Goal: Task Accomplishment & Management: Manage account settings

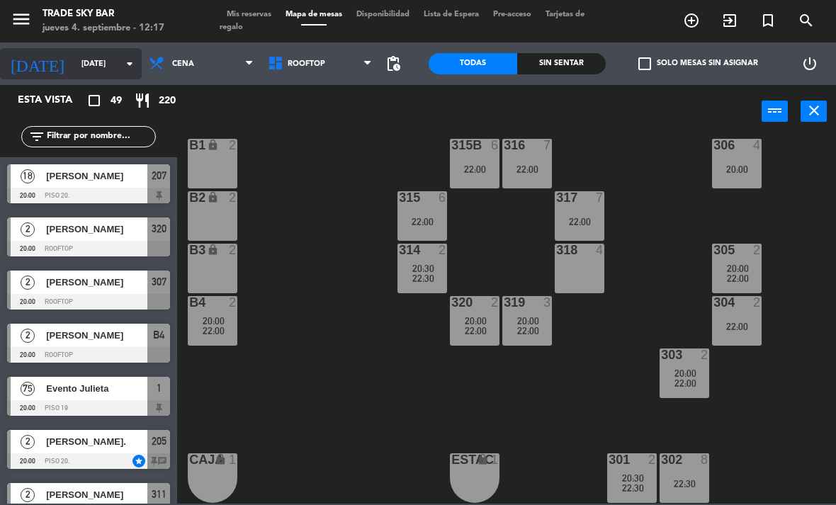
scroll to position [127, 0]
click at [110, 76] on input "[DATE]" at bounding box center [126, 63] width 105 height 23
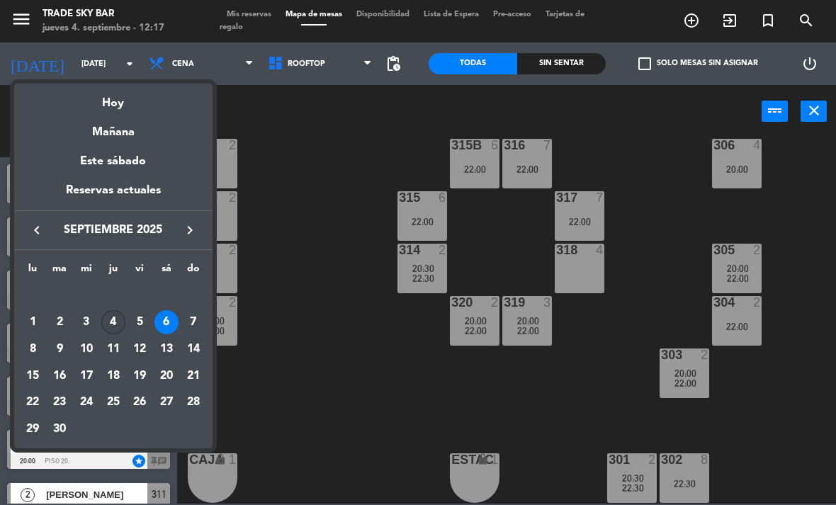
click at [114, 323] on div "4" at bounding box center [113, 322] width 24 height 24
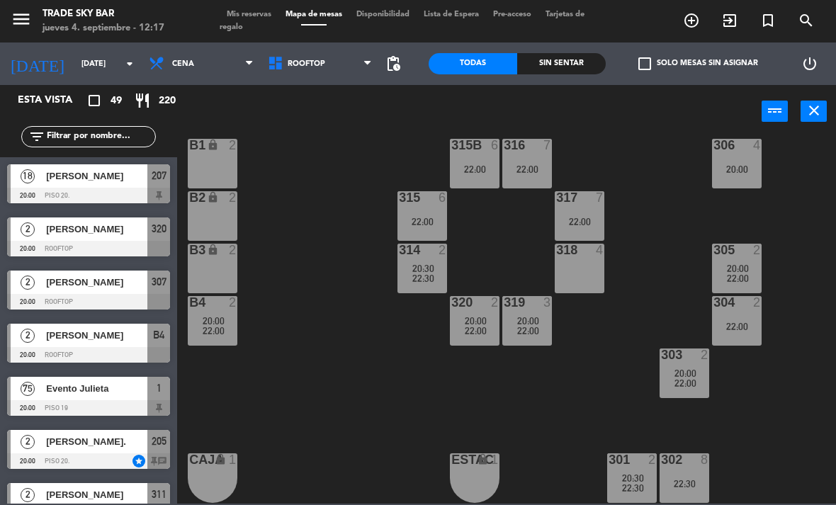
type input "[DEMOGRAPHIC_DATA][DATE]"
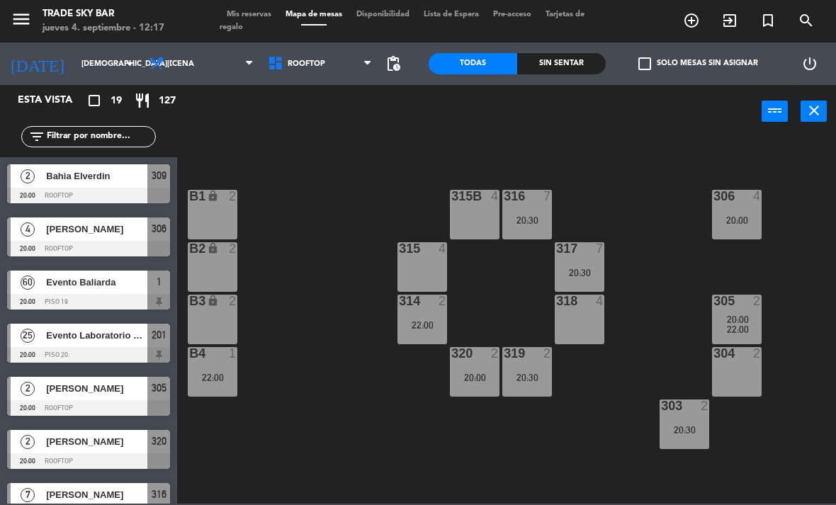
scroll to position [0, 0]
click at [108, 58] on input "[DEMOGRAPHIC_DATA][DATE]" at bounding box center [126, 63] width 105 height 23
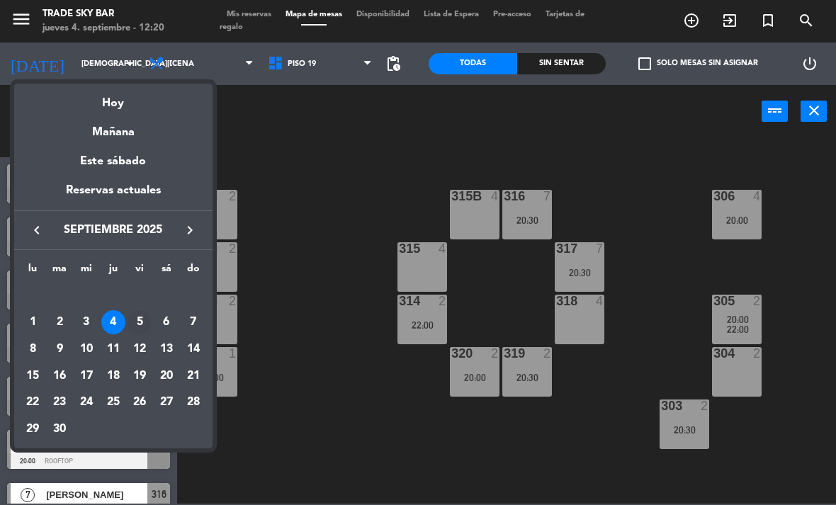
click at [142, 328] on div "5" at bounding box center [139, 322] width 24 height 24
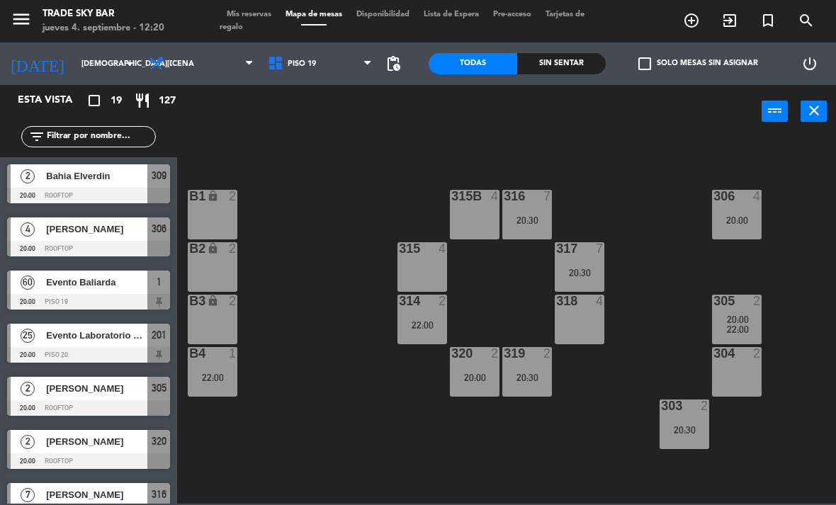
type input "[DATE]"
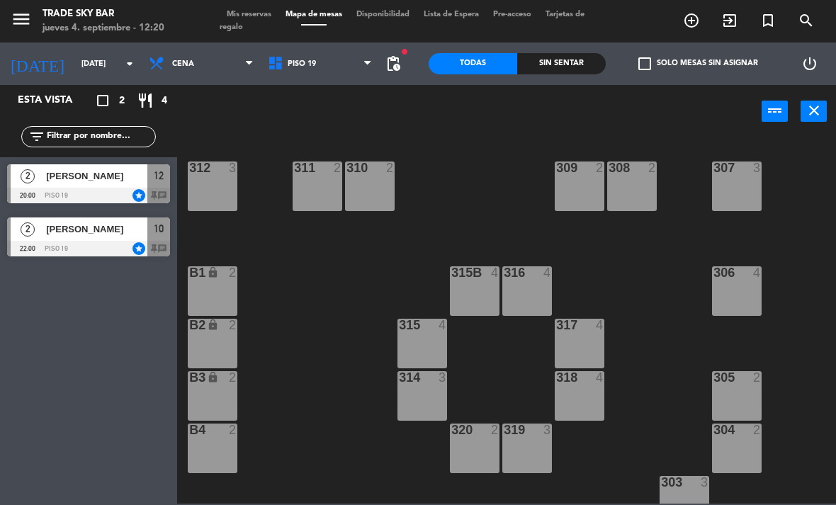
click at [242, 13] on span "Mis reservas" at bounding box center [249, 15] width 59 height 8
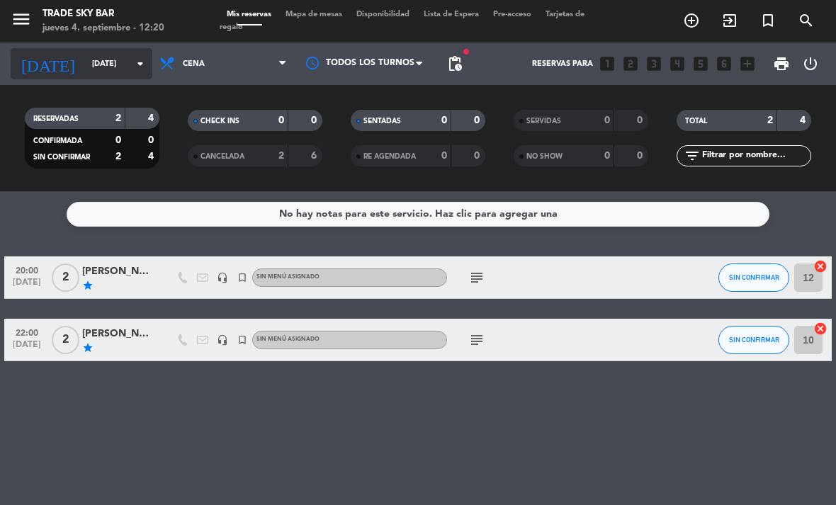
click at [96, 60] on input "[DATE]" at bounding box center [137, 63] width 105 height 23
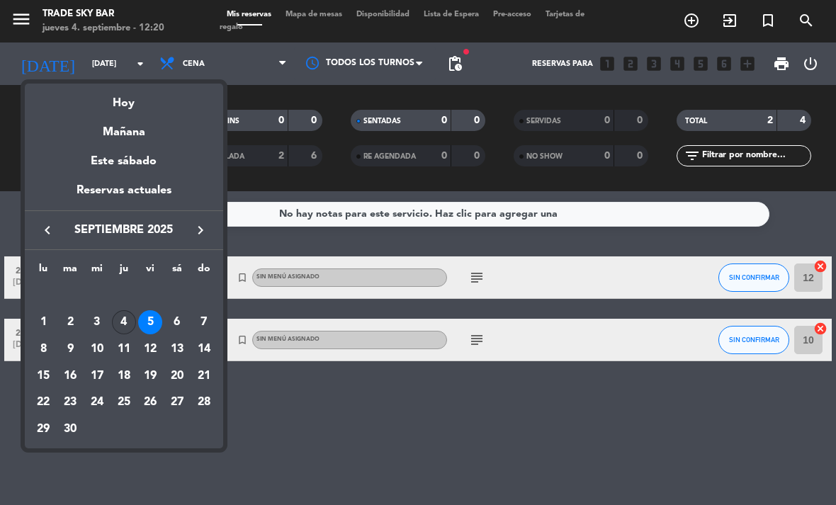
click at [121, 319] on div "4" at bounding box center [124, 322] width 24 height 24
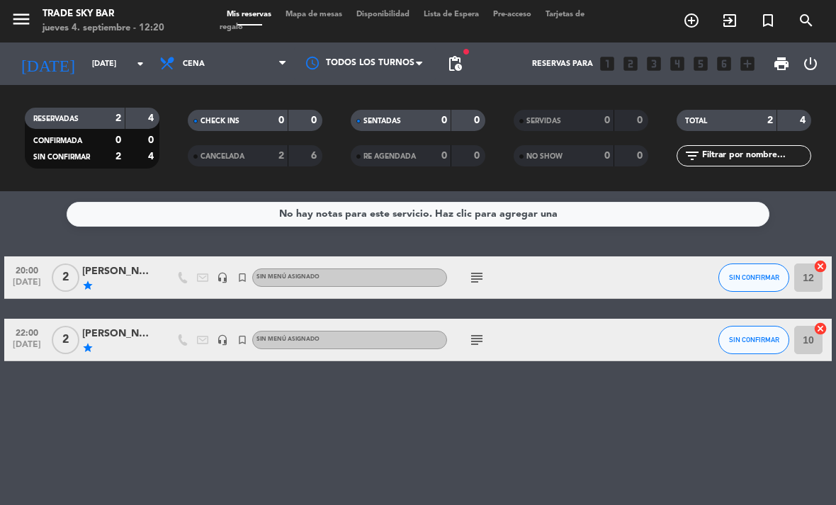
type input "[DEMOGRAPHIC_DATA][DATE]"
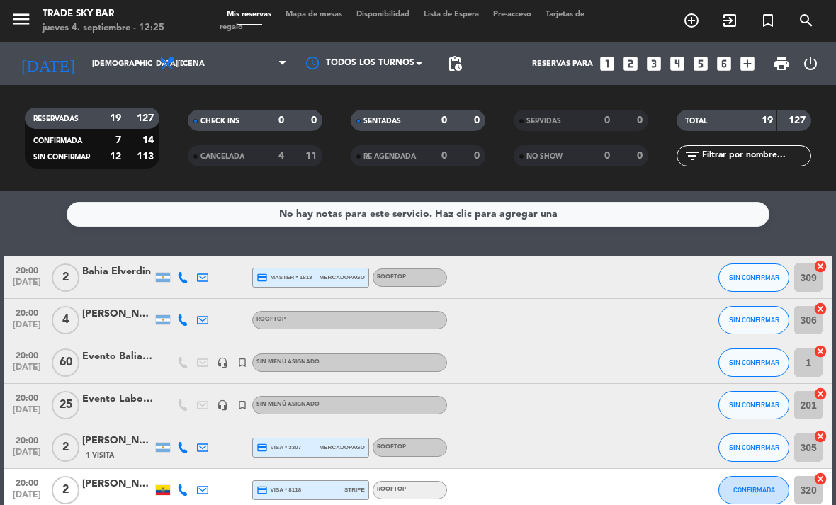
click at [314, 14] on span "Mapa de mesas" at bounding box center [313, 15] width 71 height 8
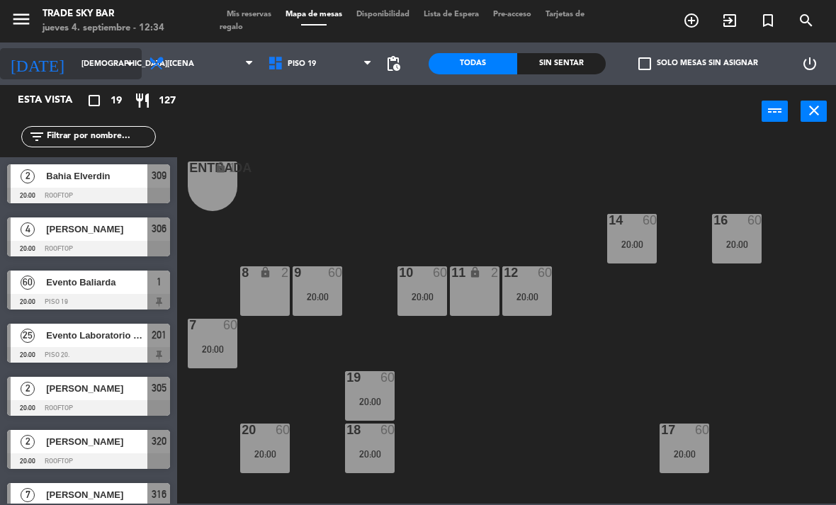
click at [93, 56] on input "[DEMOGRAPHIC_DATA][DATE]" at bounding box center [126, 63] width 105 height 23
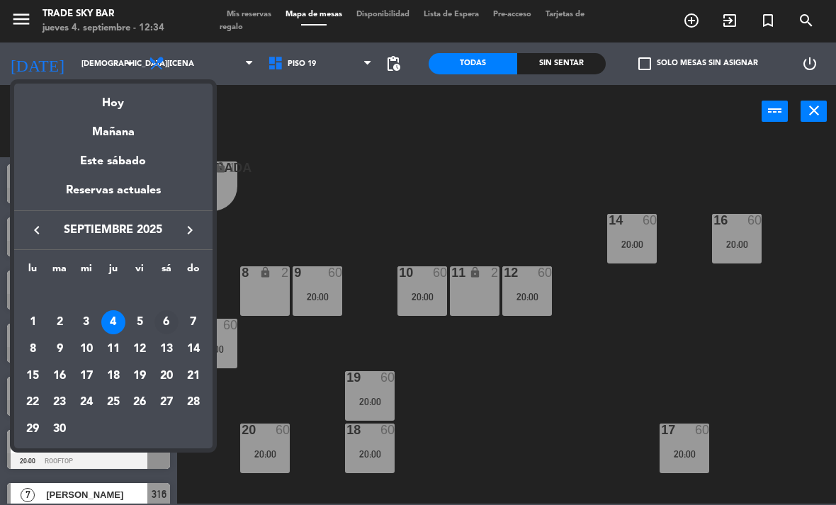
click at [161, 319] on div "6" at bounding box center [166, 322] width 24 height 24
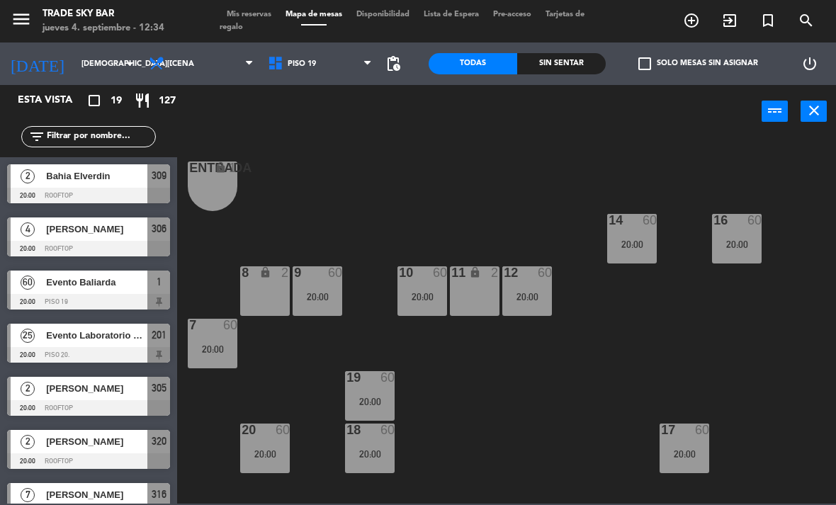
type input "[DATE]"
click at [767, 11] on span "turned_in_not" at bounding box center [768, 20] width 38 height 24
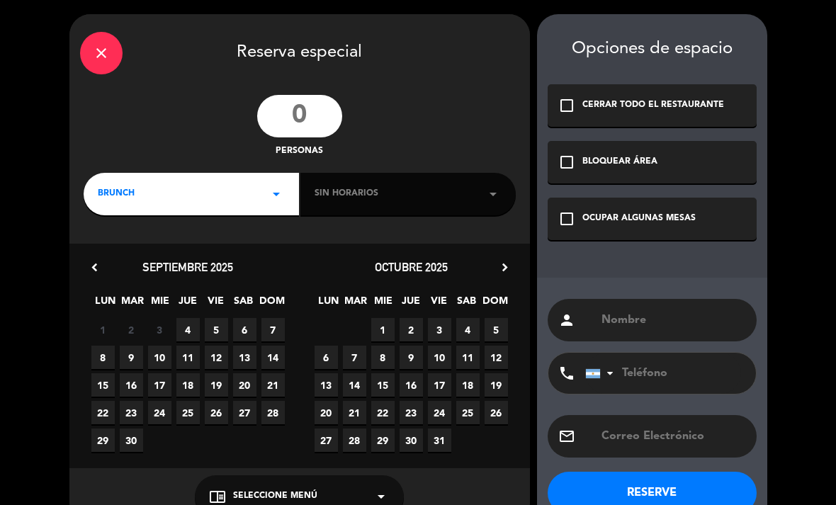
drag, startPoint x: 305, startPoint y: 106, endPoint x: 305, endPoint y: 113, distance: 7.8
click at [305, 106] on input "number" at bounding box center [299, 116] width 85 height 42
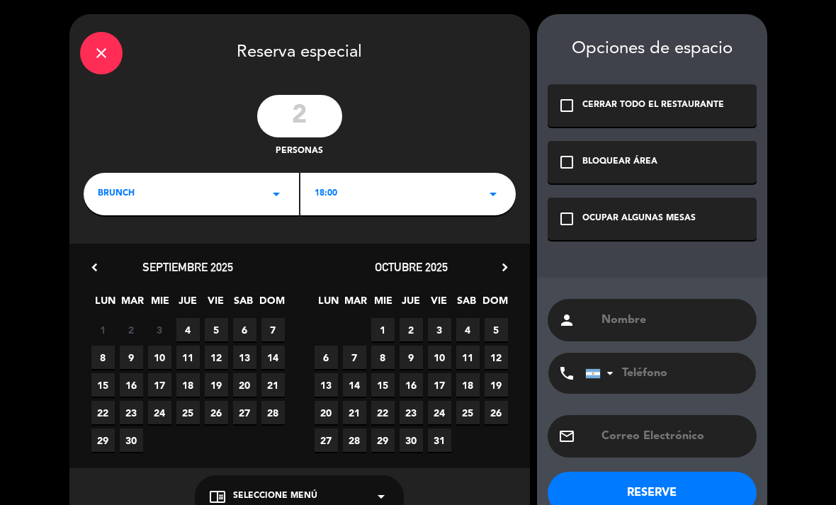
type input "2"
click at [266, 205] on div "BRUNCH arrow_drop_down" at bounding box center [191, 194] width 215 height 42
click at [268, 248] on div "Cena" at bounding box center [191, 253] width 187 height 14
click at [248, 330] on span "6" at bounding box center [244, 329] width 23 height 23
click at [615, 222] on div "OCUPAR ALGUNAS MESAS" at bounding box center [638, 219] width 113 height 14
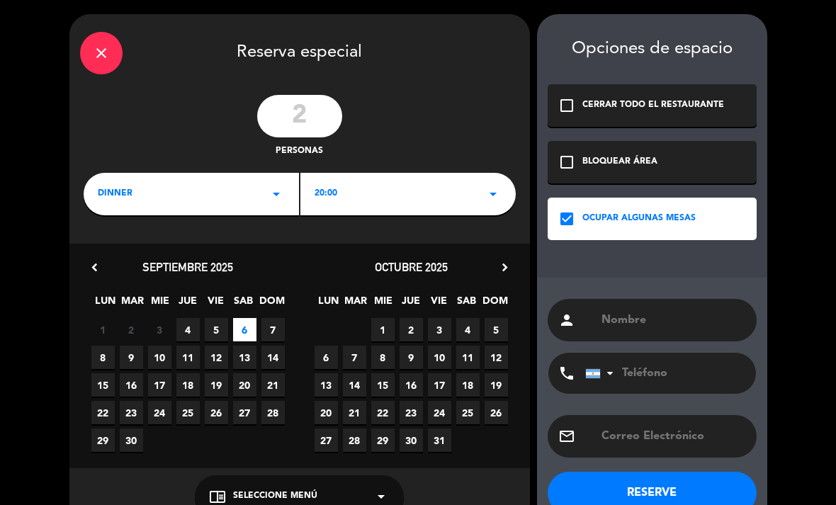
click at [625, 326] on input "text" at bounding box center [673, 320] width 146 height 20
click at [636, 321] on input "text" at bounding box center [673, 320] width 146 height 20
click at [567, 383] on div "phone" at bounding box center [566, 373] width 37 height 41
click at [489, 296] on span "DOM" at bounding box center [493, 303] width 23 height 23
click at [633, 311] on input "text" at bounding box center [673, 320] width 146 height 20
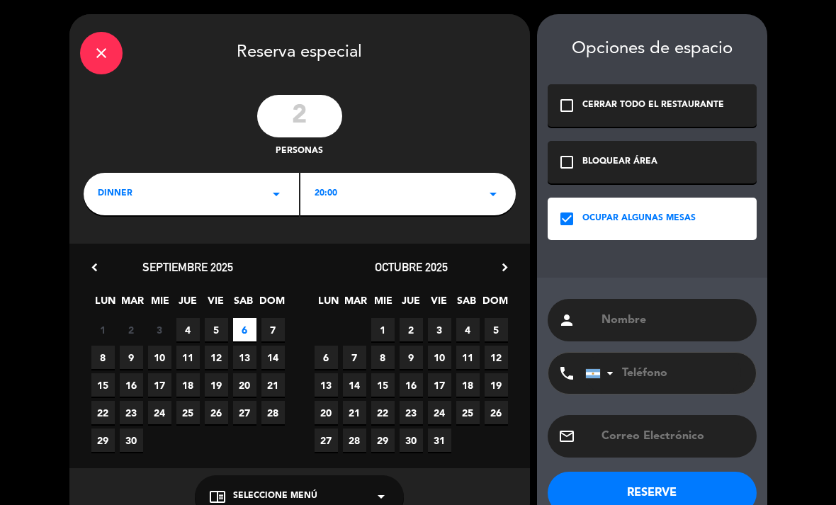
click at [621, 323] on input "text" at bounding box center [673, 320] width 146 height 20
paste input "Bleydis Mengual"
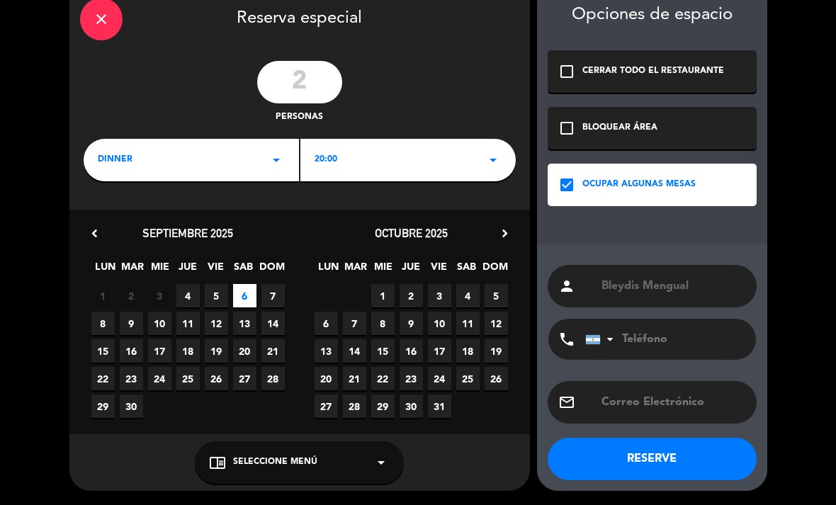
scroll to position [33, 0]
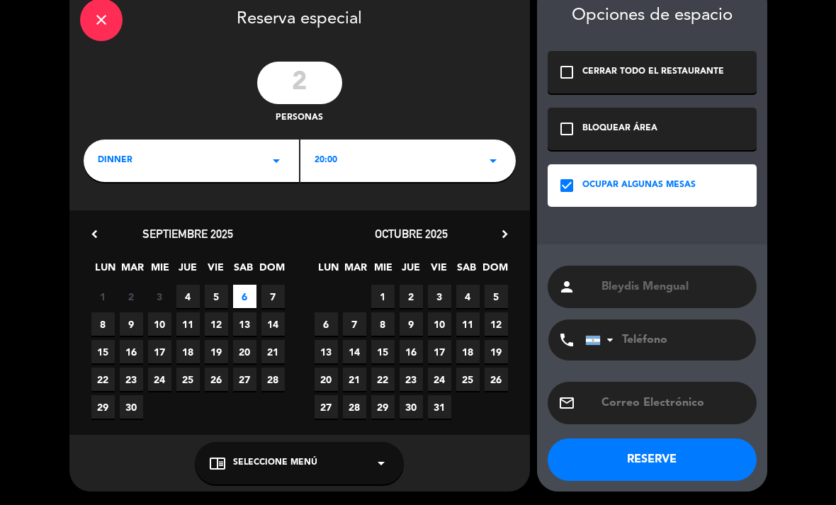
type input "Bleydis Mengual"
click at [724, 458] on button "RESERVE" at bounding box center [651, 459] width 209 height 42
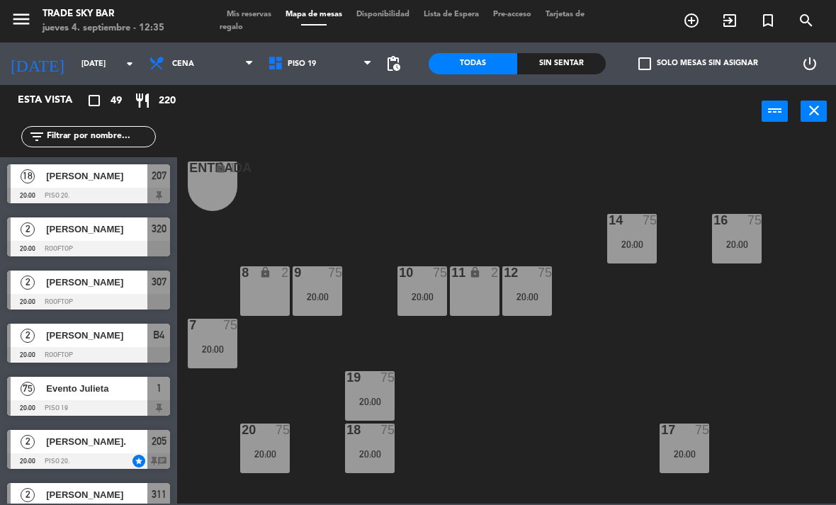
click at [259, 18] on span "Mis reservas" at bounding box center [249, 15] width 59 height 8
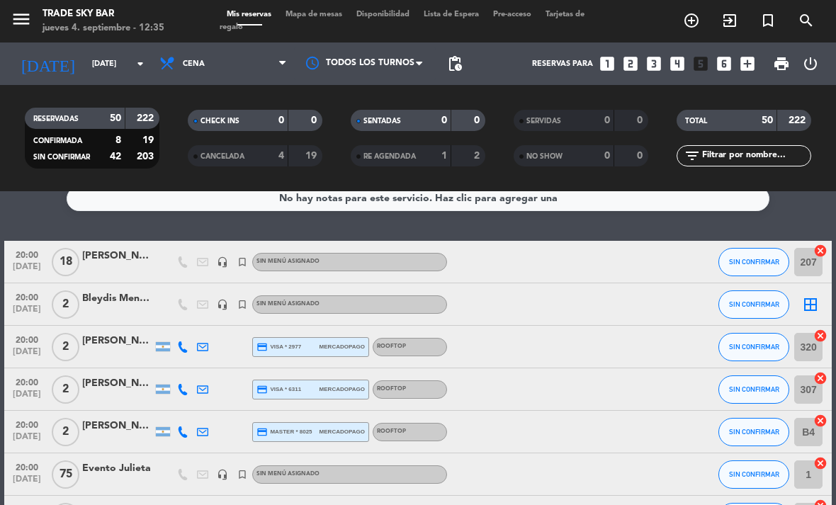
scroll to position [15, 0]
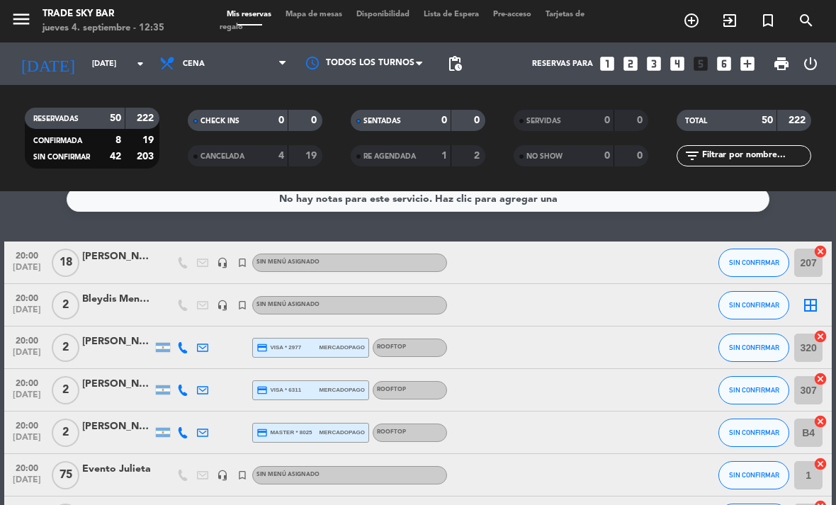
click at [816, 300] on icon "border_all" at bounding box center [810, 305] width 17 height 17
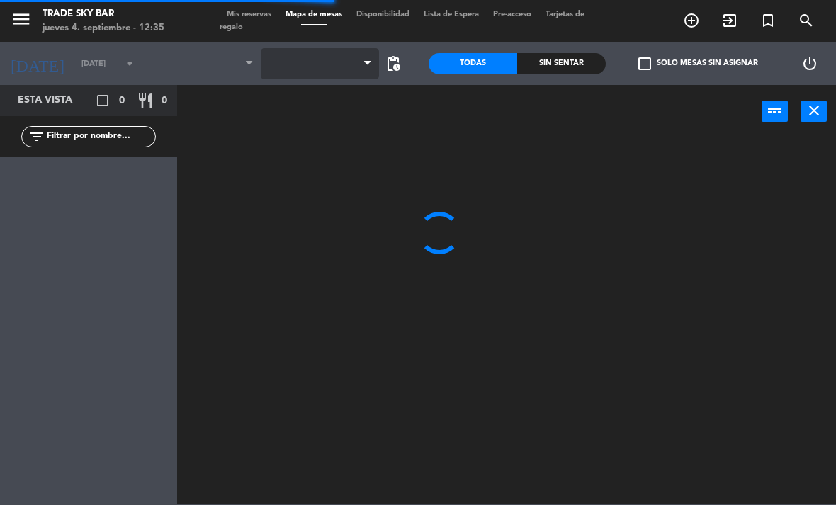
click at [360, 76] on span at bounding box center [320, 63] width 119 height 31
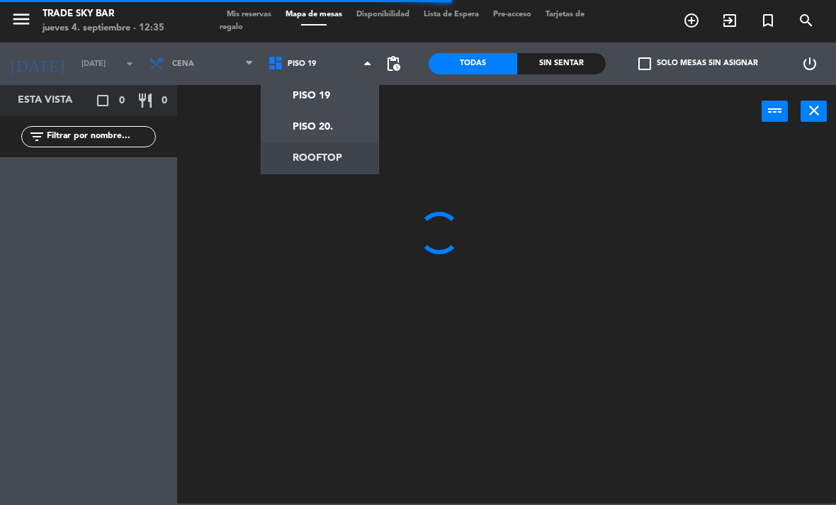
click at [360, 154] on ng-component "menu Trade Sky Bar jueves 4. septiembre - 12:35 Mis reservas Mapa de mesas Disp…" at bounding box center [418, 251] width 836 height 503
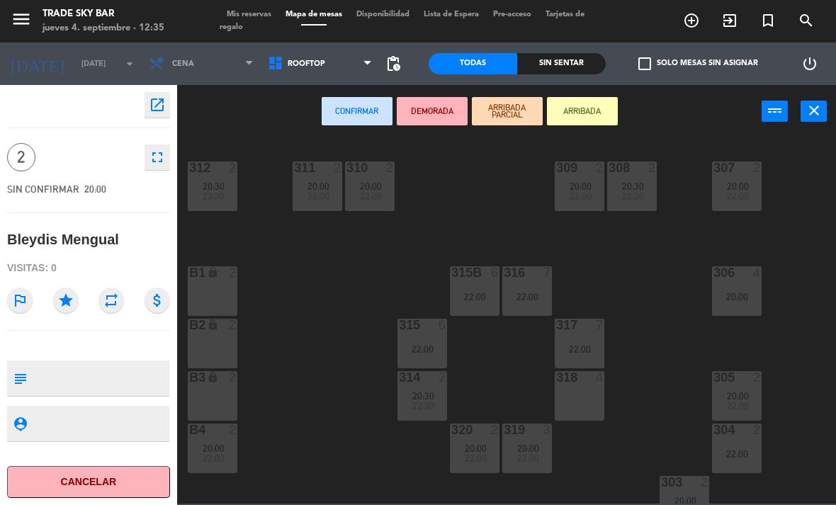
click at [424, 334] on div "315 6 22:00" at bounding box center [422, 344] width 50 height 50
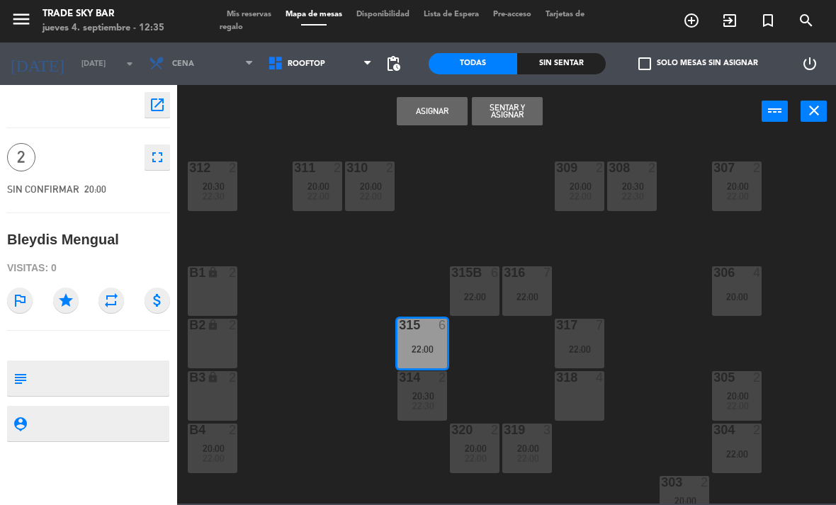
click at [485, 292] on div "22:00" at bounding box center [475, 297] width 50 height 10
click at [428, 341] on div "315 6 22:00" at bounding box center [422, 344] width 50 height 50
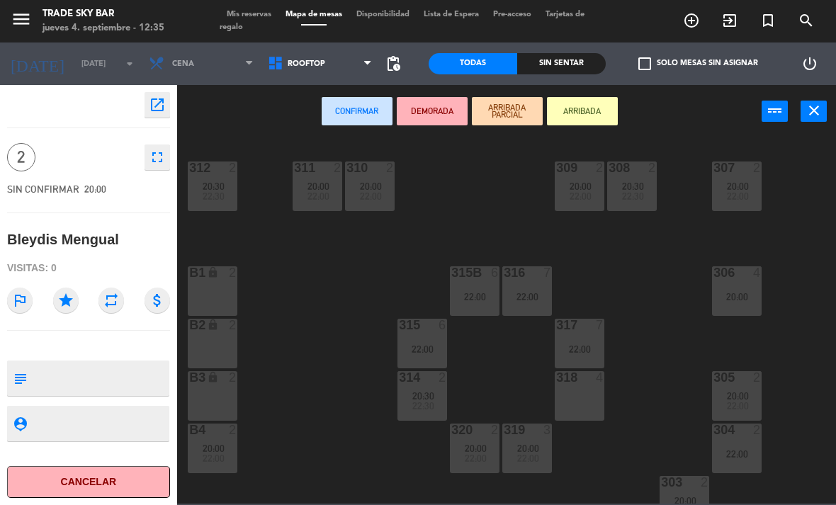
click at [462, 289] on div "315B 6 22:00" at bounding box center [475, 291] width 50 height 50
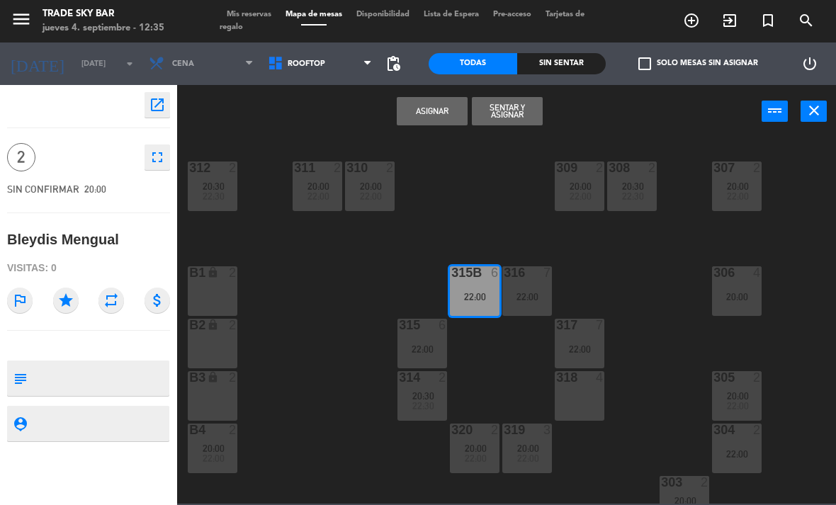
click at [84, 369] on textarea at bounding box center [100, 378] width 135 height 30
type textarea "P"
type textarea "VB 446"
click at [72, 293] on icon "star" at bounding box center [65, 300] width 25 height 25
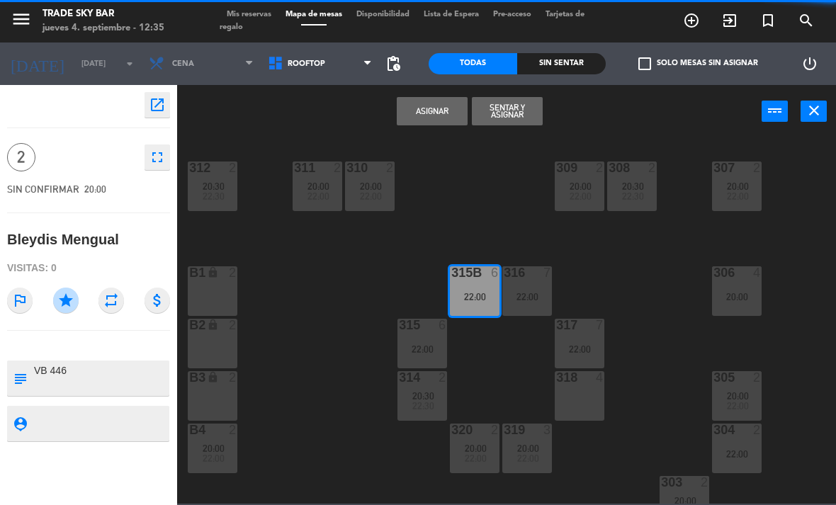
click at [429, 118] on button "Asignar" at bounding box center [432, 111] width 71 height 28
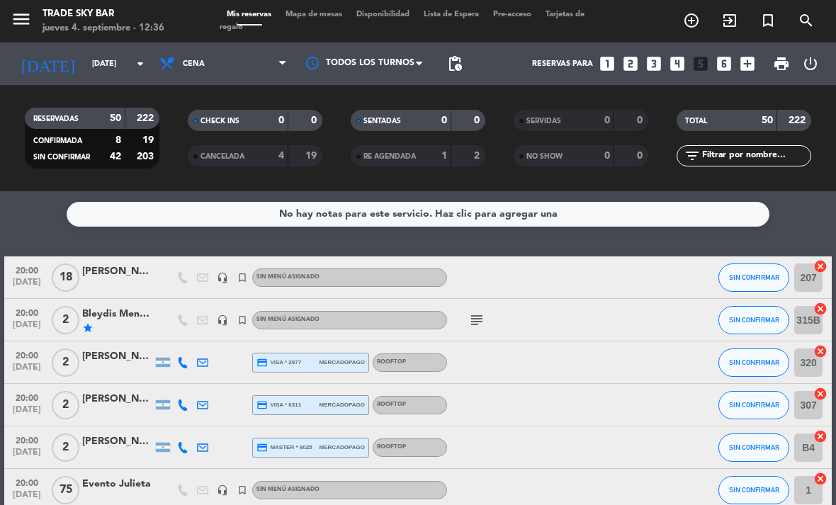
click at [295, 15] on span "Mapa de mesas" at bounding box center [313, 15] width 71 height 8
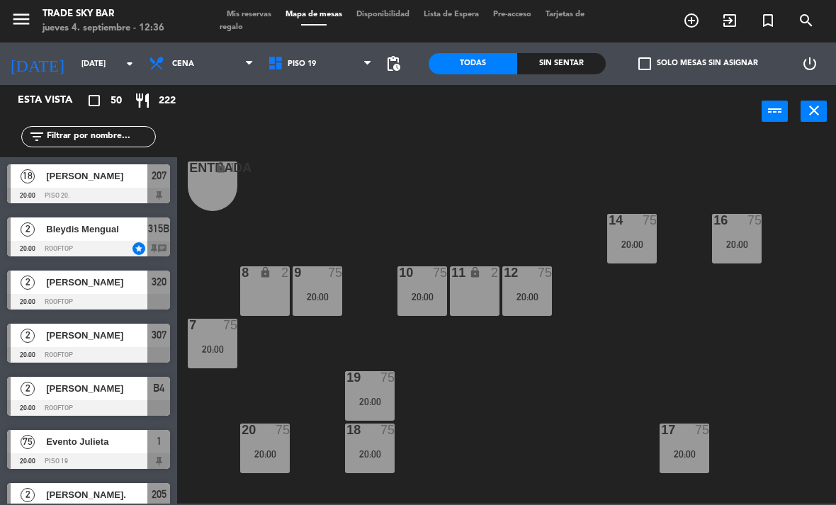
click at [109, 234] on div "2 Bleydis Mengual 20:00 ROOFTOP star 315B chat" at bounding box center [88, 236] width 177 height 53
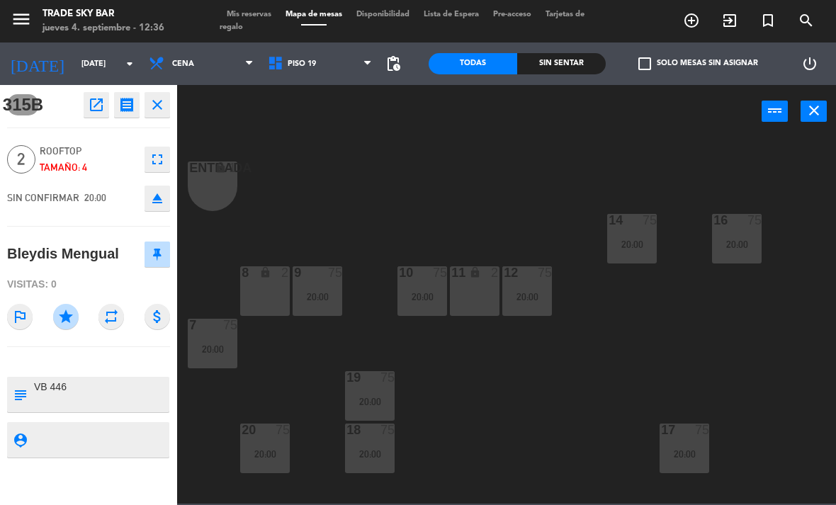
click at [336, 190] on div "Entrada lock 1 14 75 20:00 16 75 20:00 8 lock 2 9 75 20:00 10 75 20:00 11 lock …" at bounding box center [511, 320] width 650 height 367
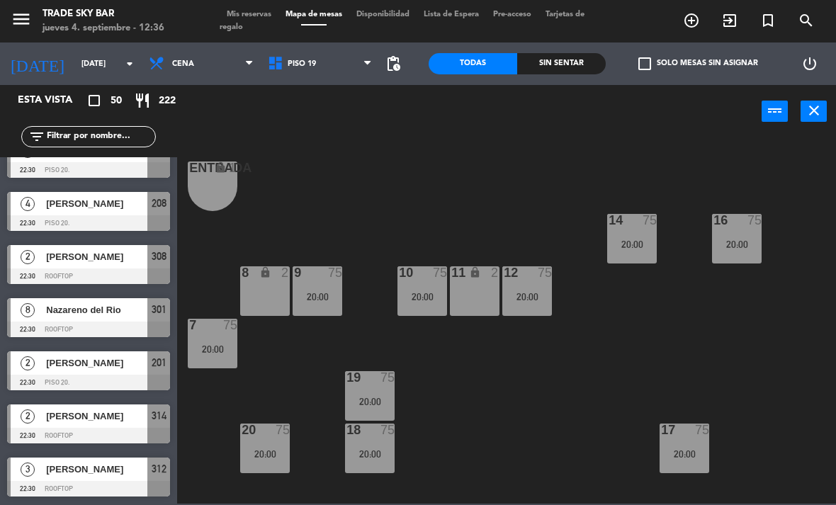
scroll to position [2309, 0]
click at [18, 25] on icon "menu" at bounding box center [21, 18] width 21 height 21
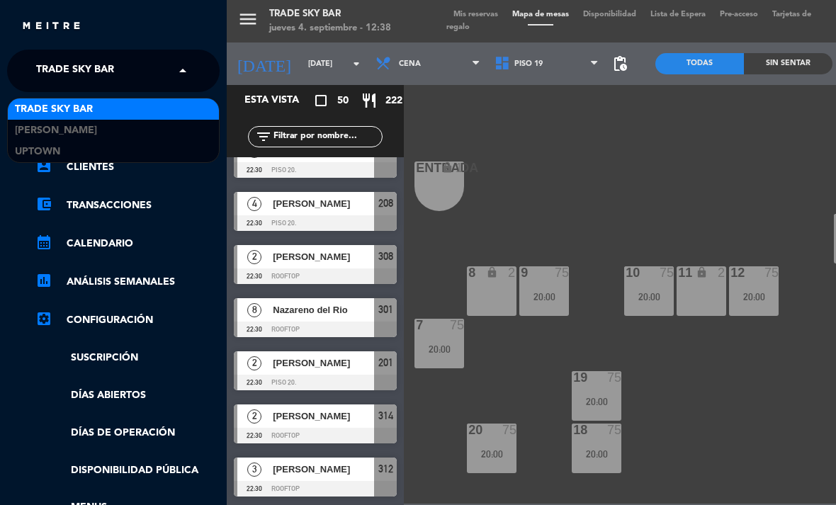
click at [52, 79] on span "Trade Sky Bar" at bounding box center [75, 71] width 78 height 30
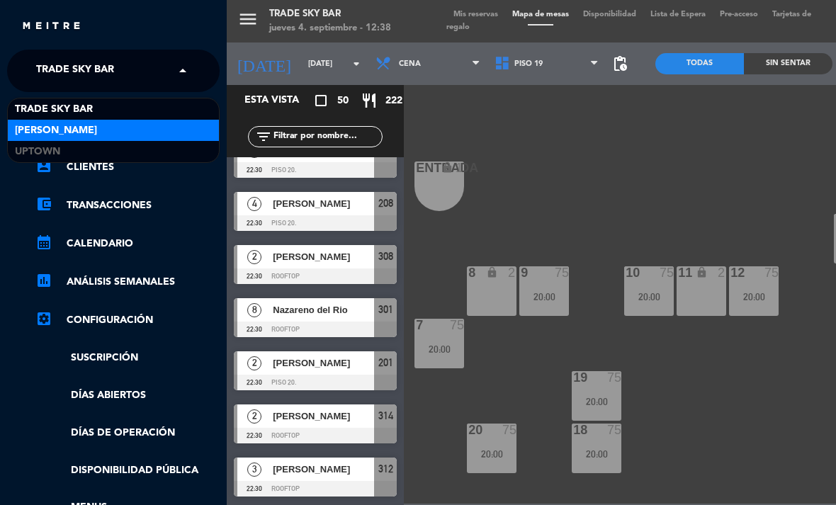
click at [55, 125] on span "[PERSON_NAME]" at bounding box center [56, 131] width 82 height 16
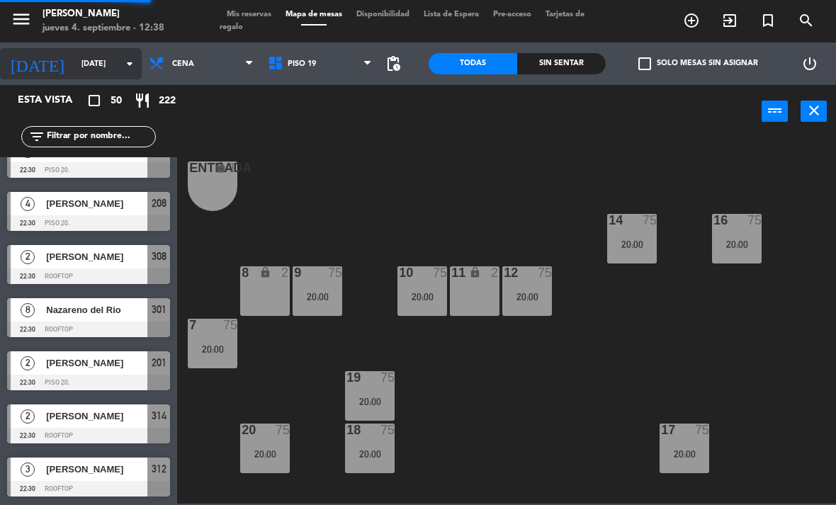
click at [125, 64] on icon "arrow_drop_down" at bounding box center [129, 63] width 17 height 17
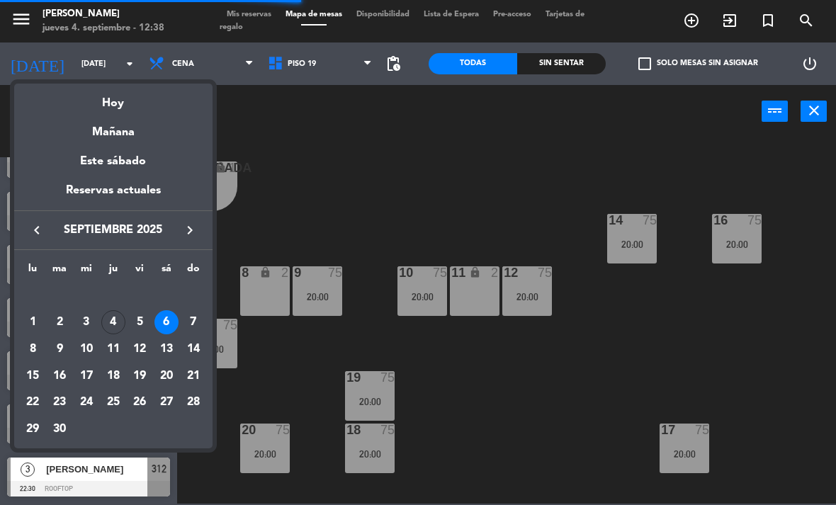
click at [108, 326] on div "4" at bounding box center [113, 322] width 24 height 24
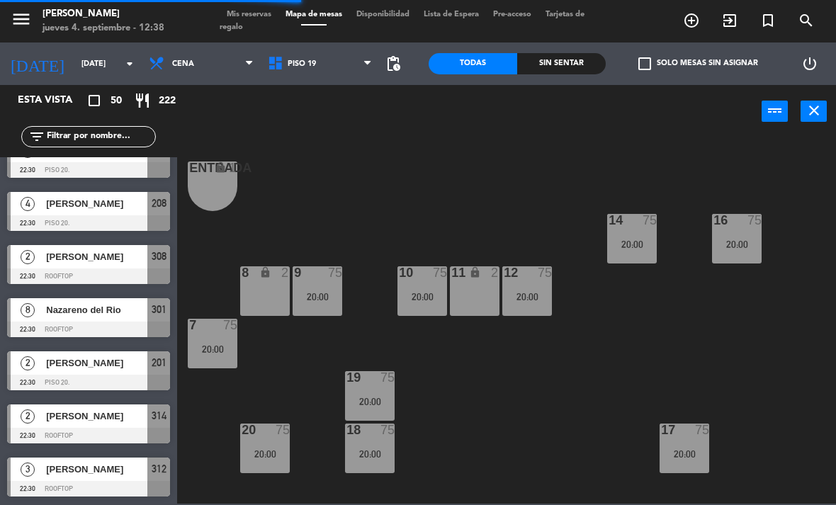
type input "[DEMOGRAPHIC_DATA][DATE]"
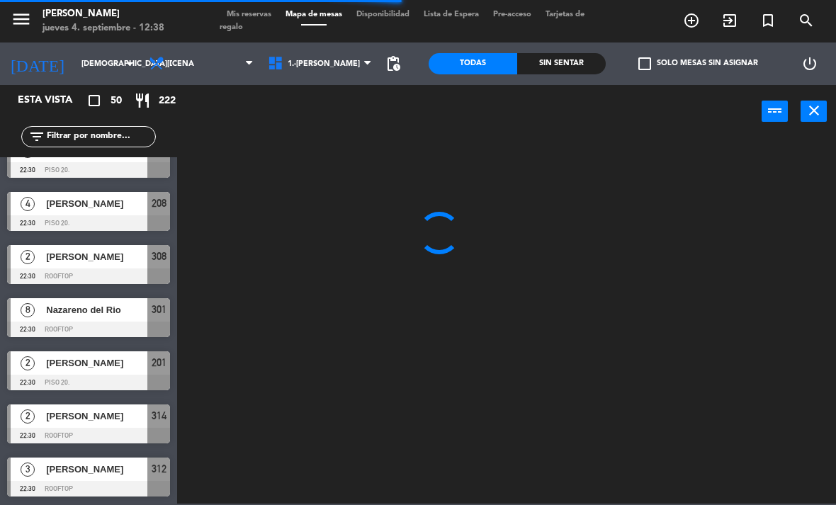
scroll to position [0, 0]
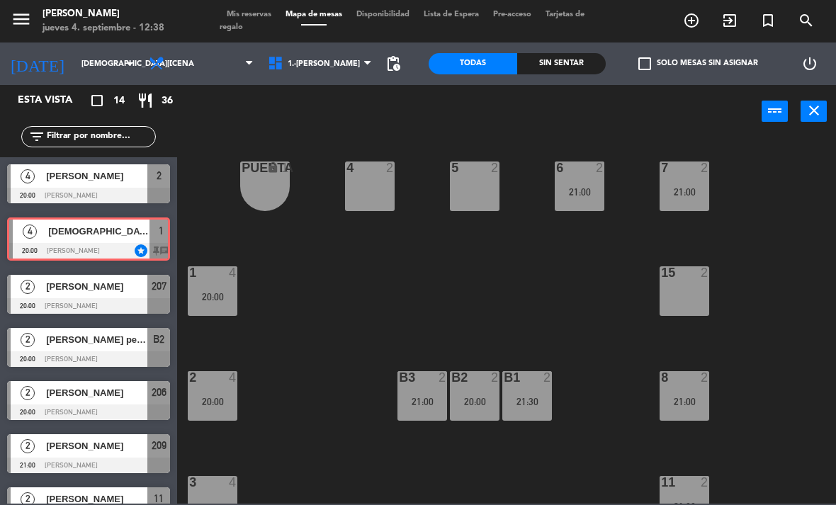
click at [74, 241] on div "4 [PERSON_NAME] 20:00 NICKY star 1 chat 4 [PERSON_NAME] 20:00 [PERSON_NAME] 1 c…" at bounding box center [88, 238] width 177 height 57
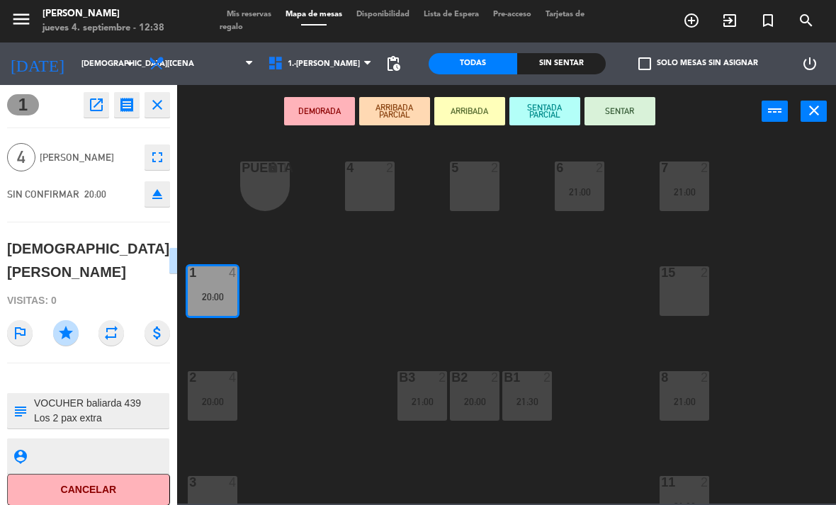
click at [105, 101] on button "open_in_new" at bounding box center [96, 104] width 25 height 25
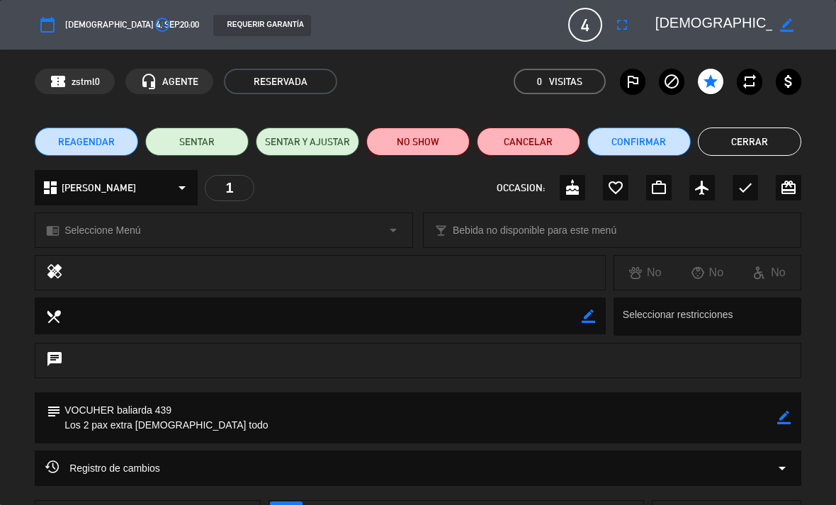
click at [197, 424] on textarea at bounding box center [419, 417] width 716 height 51
click at [782, 422] on icon "border_color" at bounding box center [783, 417] width 13 height 13
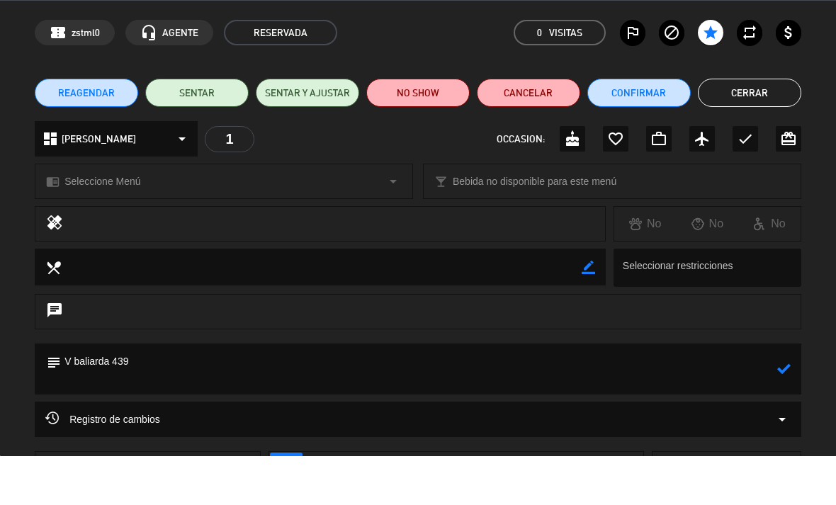
scroll to position [1, 0]
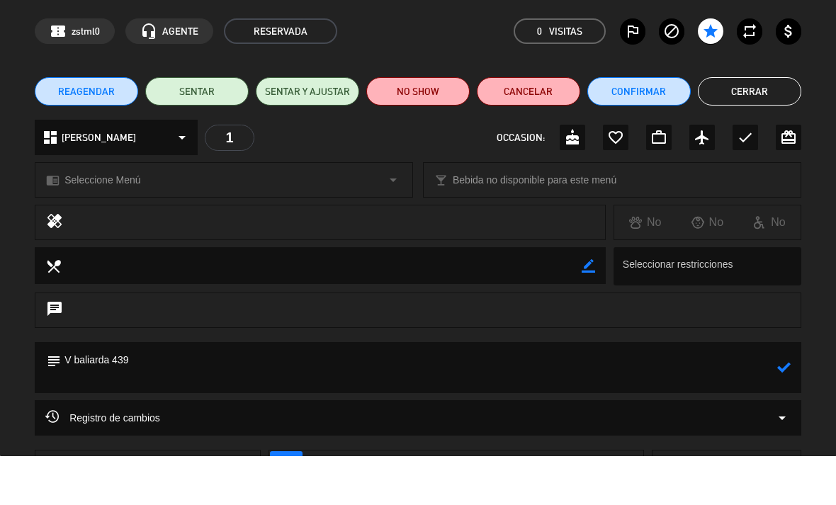
type textarea "V baliarda 439"
click at [785, 409] on icon at bounding box center [783, 415] width 13 height 13
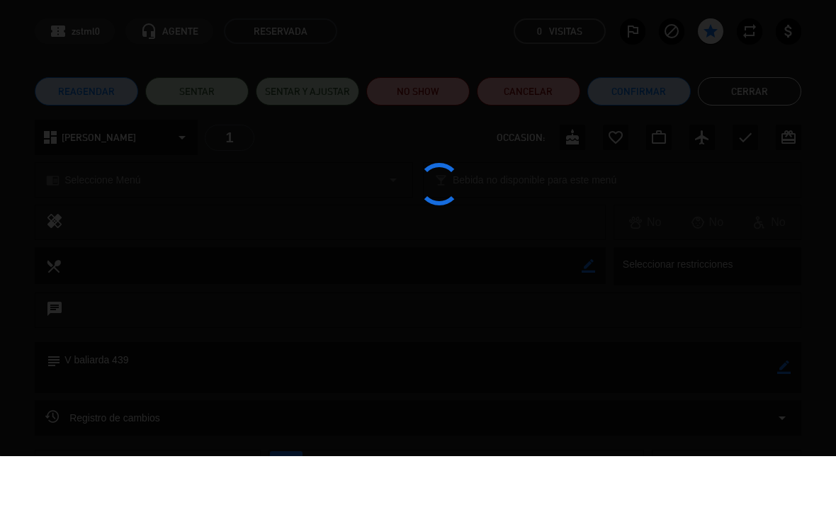
type textarea "V baliarda 439"
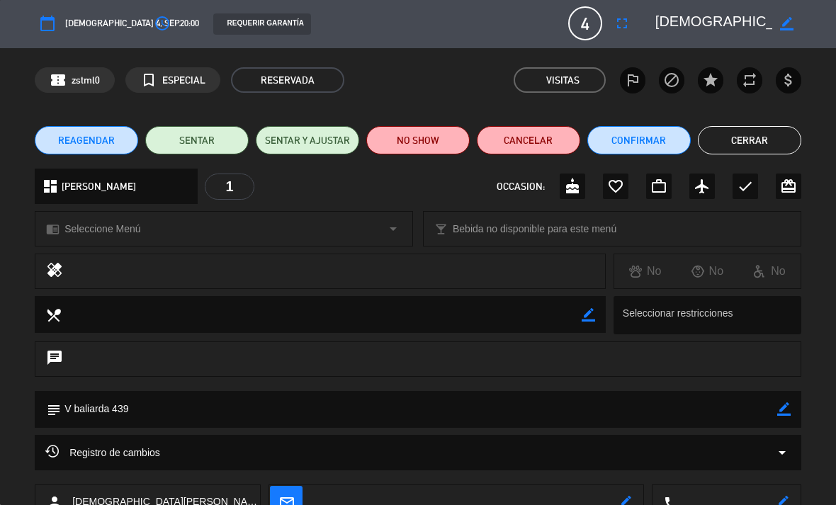
click at [621, 25] on icon "fullscreen" at bounding box center [621, 23] width 17 height 17
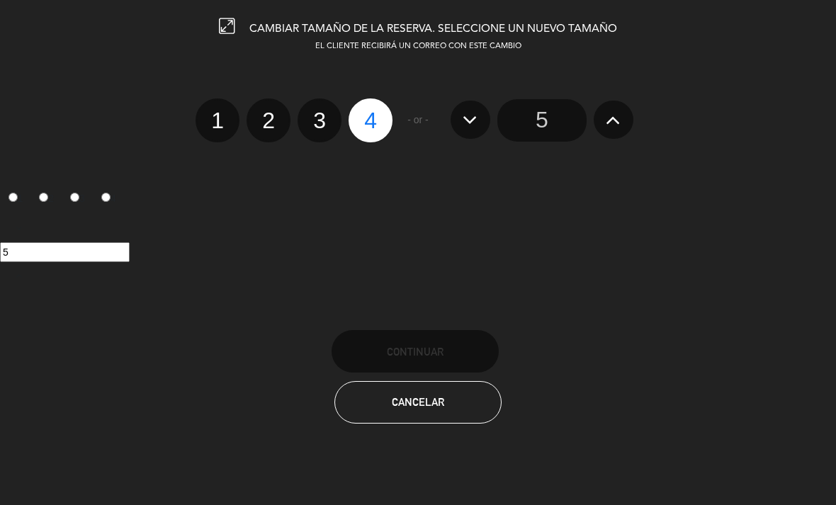
click at [269, 120] on label "2" at bounding box center [268, 120] width 44 height 44
click at [269, 113] on input "2" at bounding box center [266, 107] width 9 height 9
radio input "true"
radio input "false"
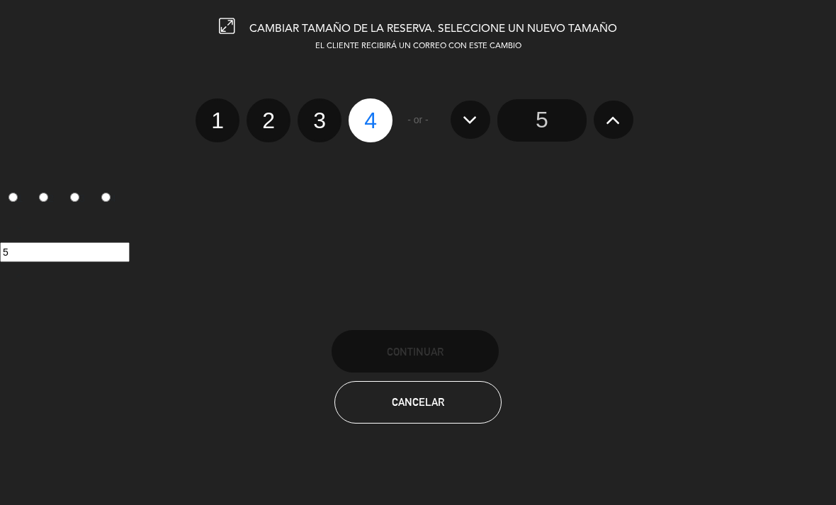
radio input "false"
radio input "true"
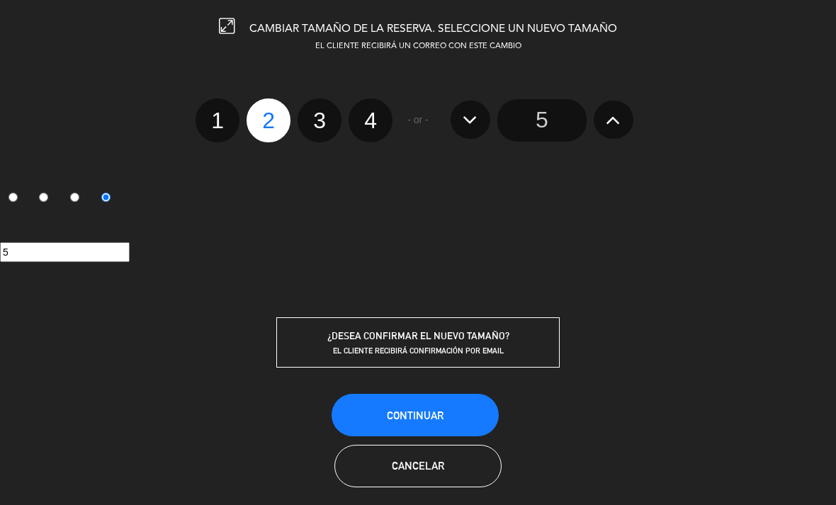
click at [459, 416] on button "Continuar" at bounding box center [414, 415] width 167 height 42
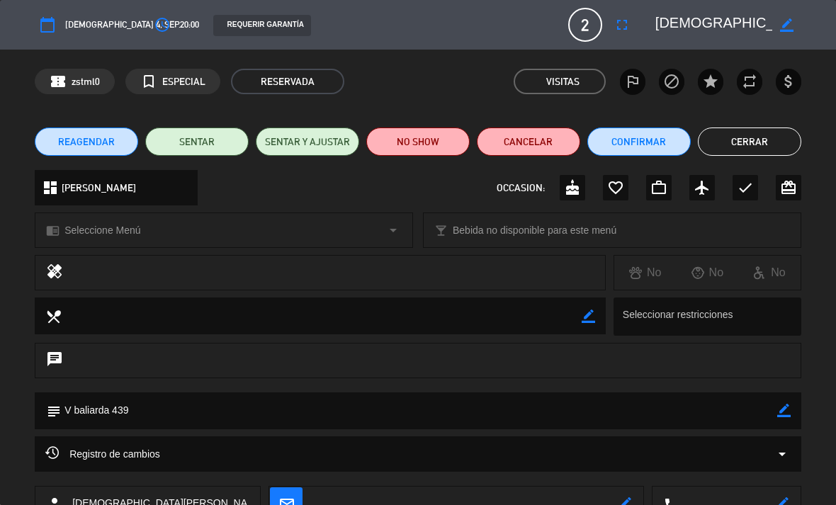
click at [716, 137] on button "Cerrar" at bounding box center [749, 141] width 103 height 28
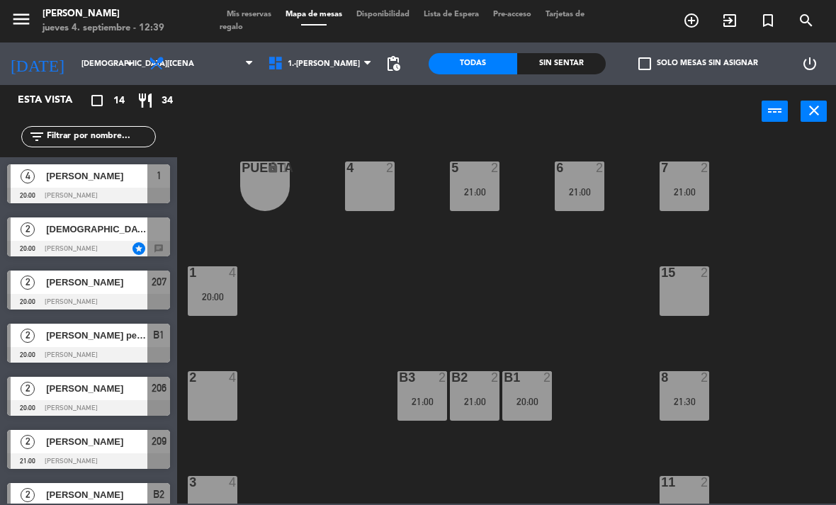
click at [80, 237] on div "[DEMOGRAPHIC_DATA][PERSON_NAME]" at bounding box center [96, 228] width 103 height 23
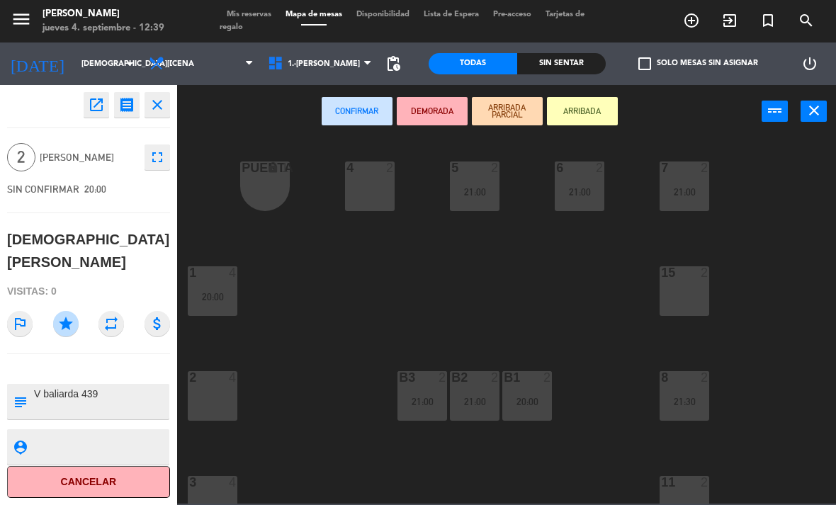
click at [375, 195] on div "4 2" at bounding box center [370, 186] width 50 height 50
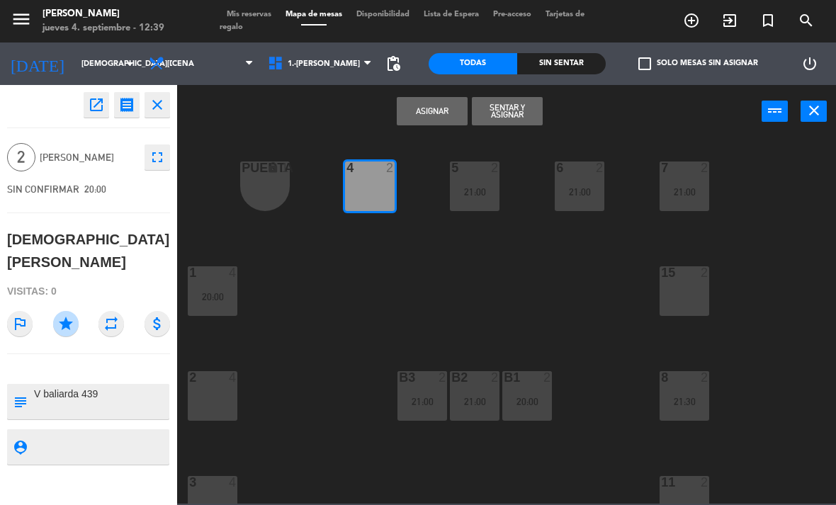
click at [431, 115] on button "Asignar" at bounding box center [432, 111] width 71 height 28
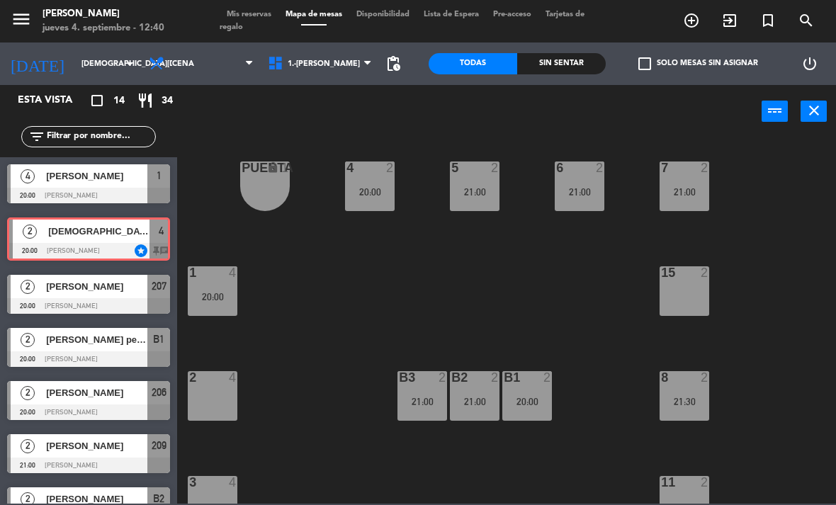
click at [60, 217] on div "2 [PERSON_NAME] 20:00 NICKY star 4 chat 2 [PERSON_NAME] 20:00 [PERSON_NAME] 4 c…" at bounding box center [88, 238] width 177 height 57
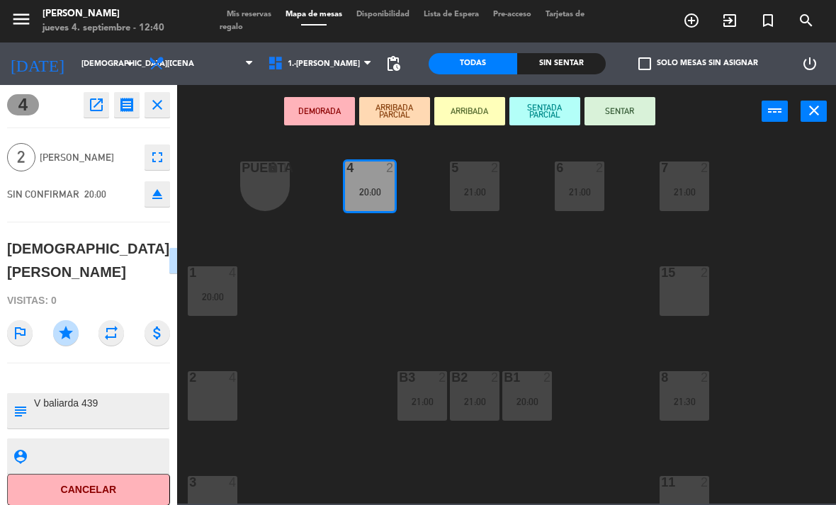
click at [102, 107] on icon "open_in_new" at bounding box center [96, 104] width 17 height 17
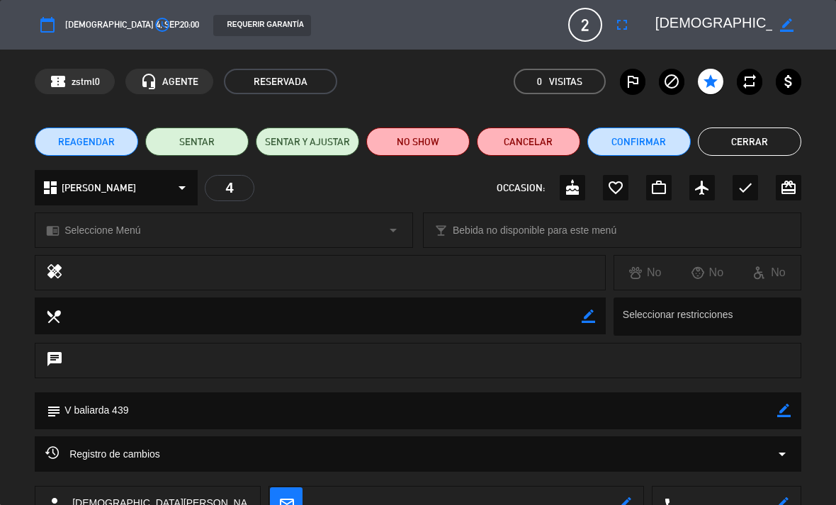
click at [555, 135] on button "Cancelar" at bounding box center [528, 141] width 103 height 28
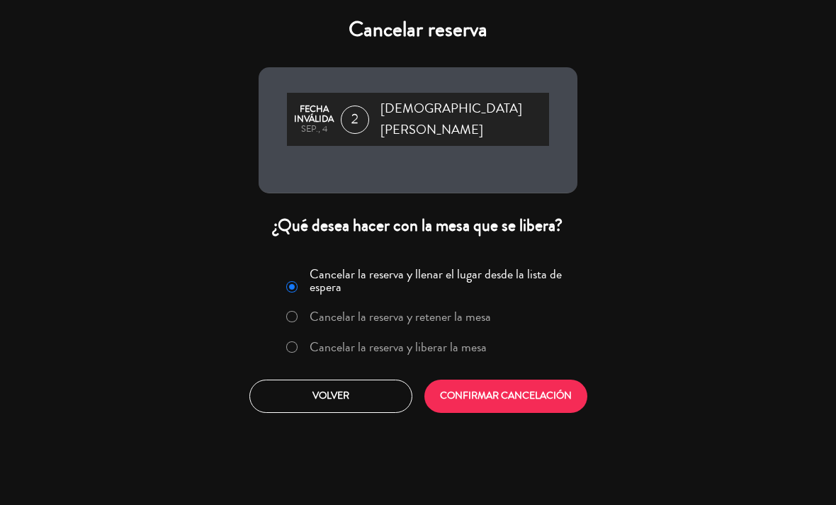
click at [522, 380] on button "CONFIRMAR CANCELACIÓN" at bounding box center [505, 396] width 163 height 33
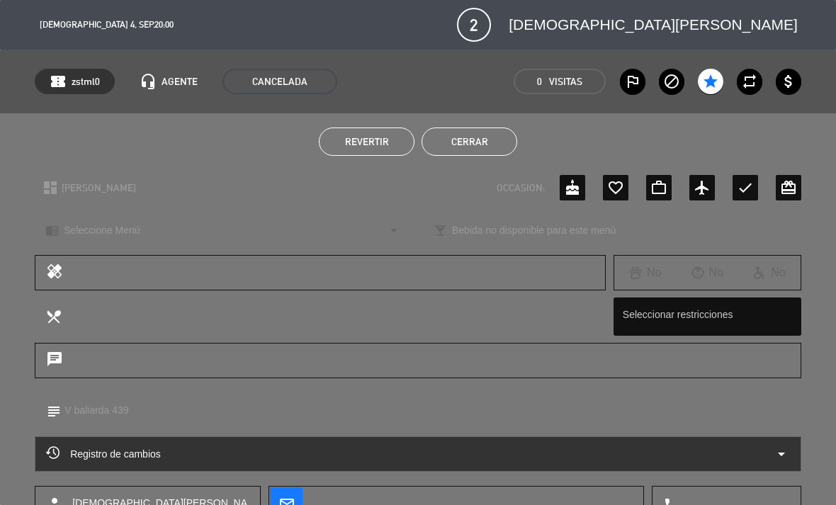
click at [474, 146] on button "Cerrar" at bounding box center [469, 141] width 96 height 28
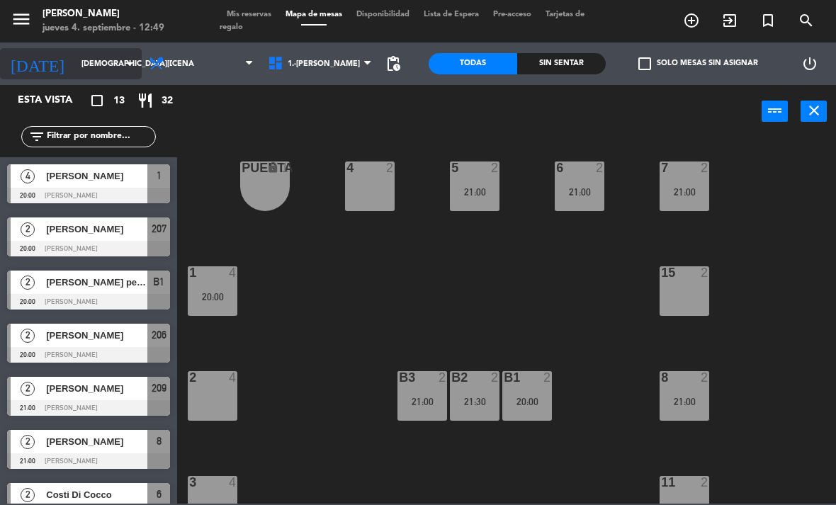
click at [116, 52] on input "[DEMOGRAPHIC_DATA][DATE]" at bounding box center [126, 63] width 105 height 23
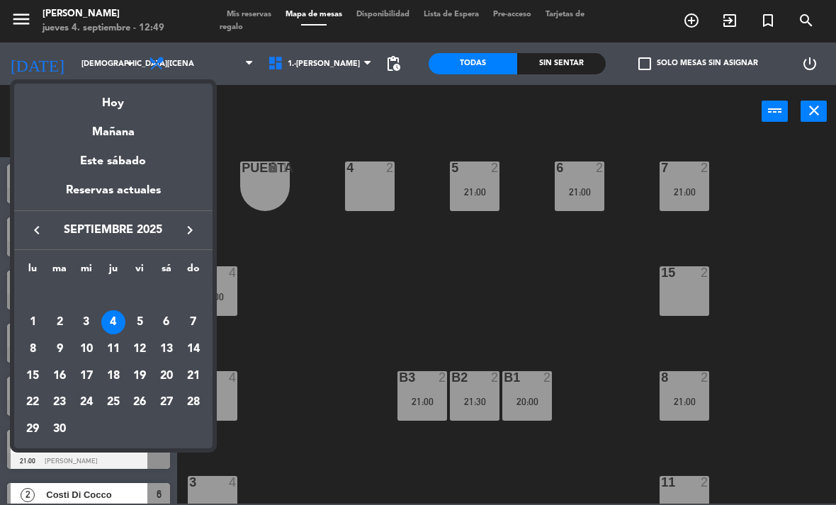
click at [305, 296] on div at bounding box center [418, 252] width 836 height 505
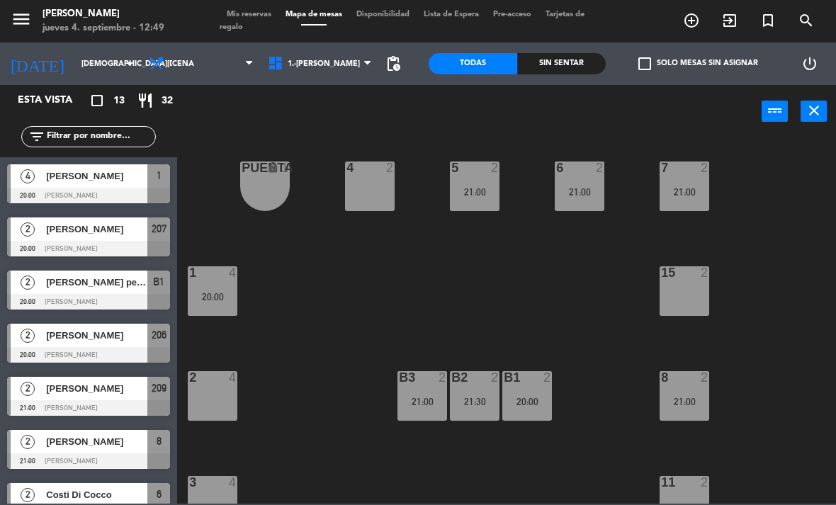
click at [261, 11] on span "Mis reservas" at bounding box center [249, 15] width 59 height 8
